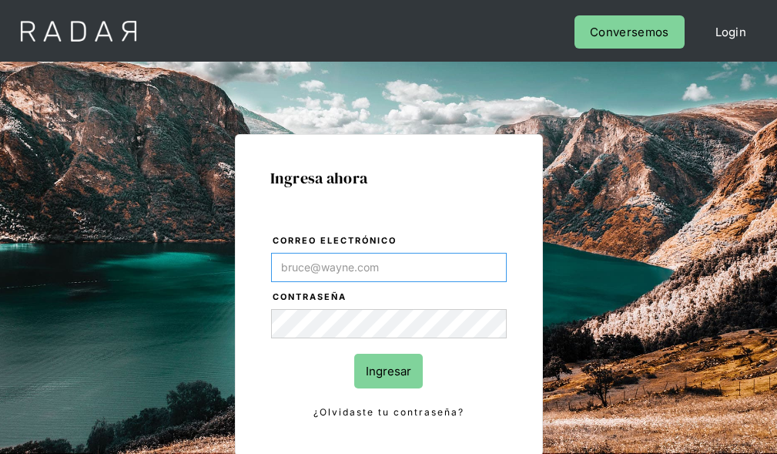
type input "[EMAIL_ADDRESS][PERSON_NAME][DOMAIN_NAME]"
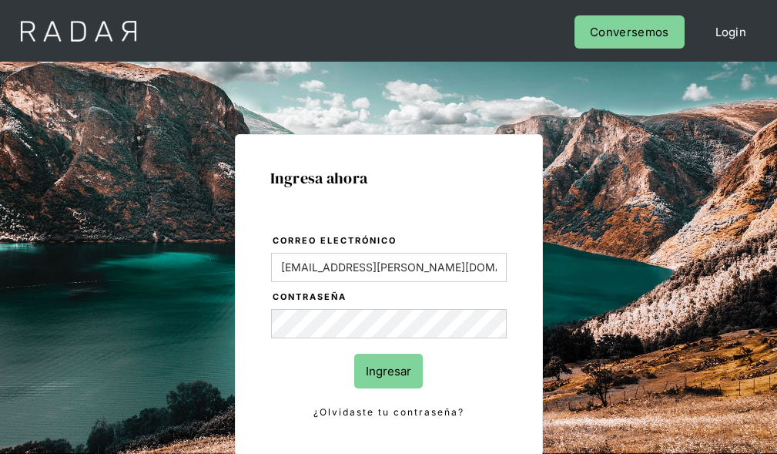
click at [388, 371] on input "Ingresar" at bounding box center [388, 371] width 69 height 35
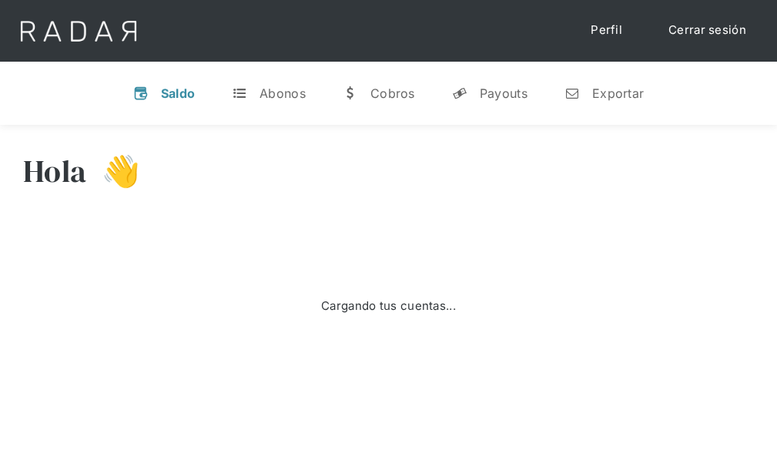
select select "7"
click at [604, 92] on div "Exportar" at bounding box center [618, 93] width 52 height 15
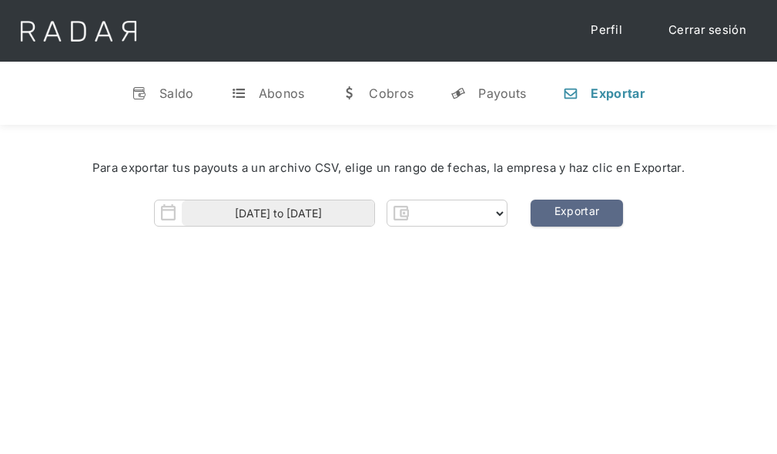
select select "prontopaga"
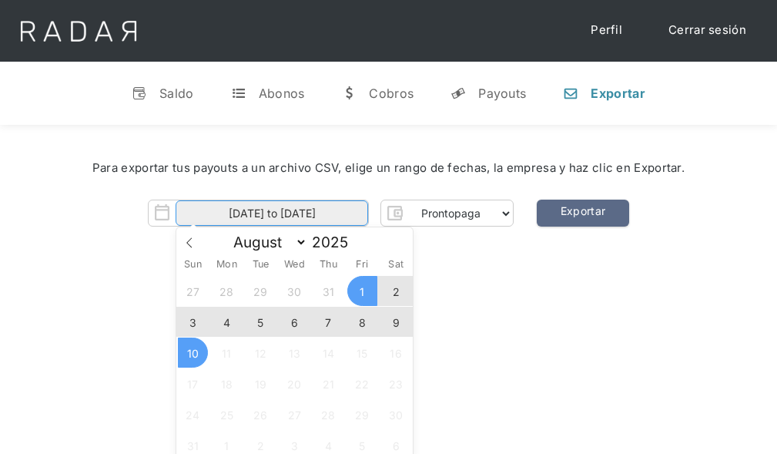
click at [272, 213] on input "[DATE] to [DATE]" at bounding box center [272, 212] width 193 height 25
click at [396, 322] on span "9" at bounding box center [396, 322] width 30 height 30
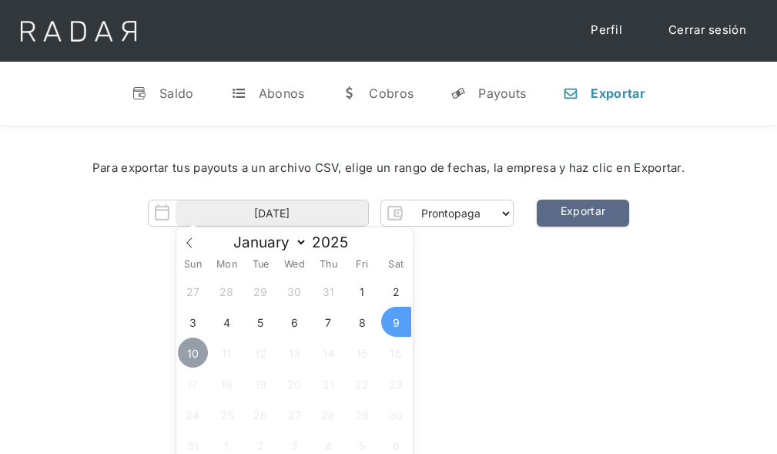
click at [193, 353] on span "10" at bounding box center [193, 352] width 30 height 30
type input "[DATE] to [DATE]"
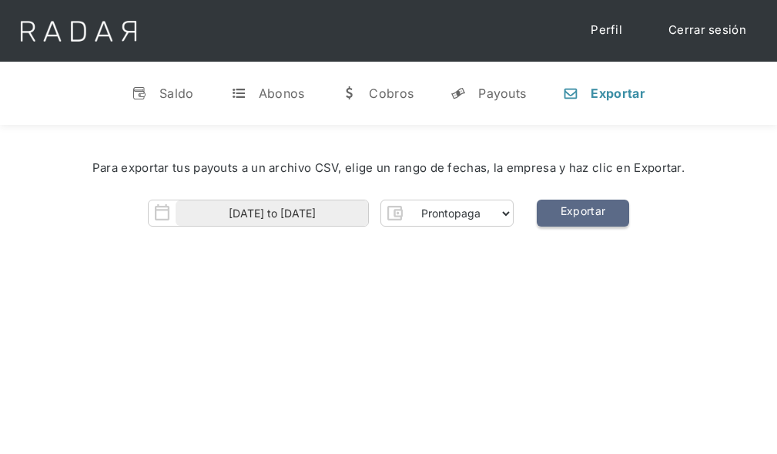
click at [582, 213] on link "Exportar" at bounding box center [583, 213] width 92 height 27
